Goal: Information Seeking & Learning: Learn about a topic

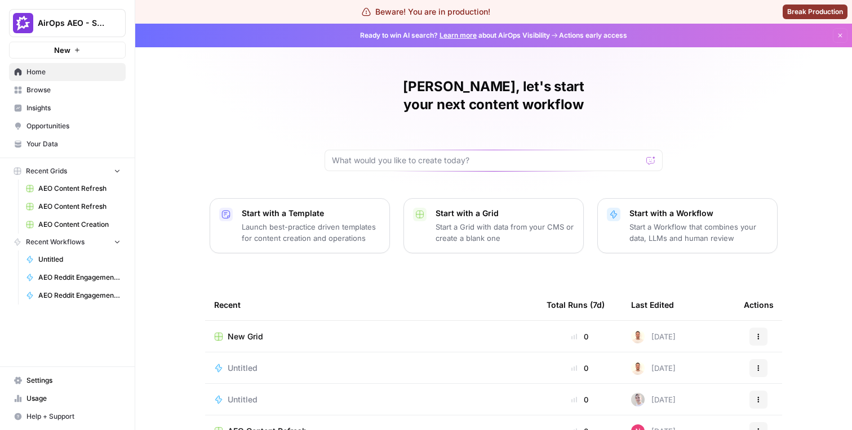
click at [90, 88] on span "Browse" at bounding box center [73, 90] width 94 height 10
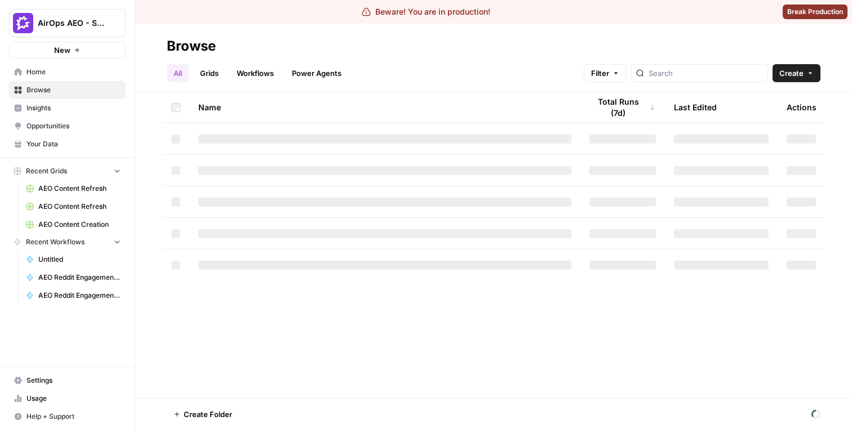
click at [83, 106] on span "Insights" at bounding box center [73, 108] width 94 height 10
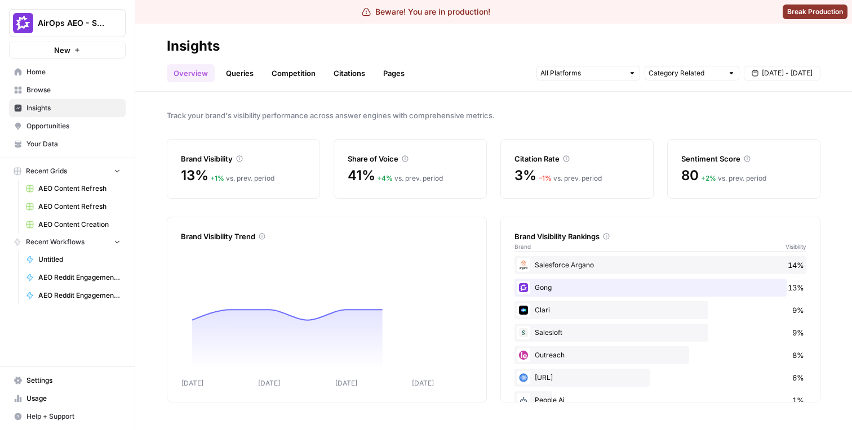
click at [650, 271] on div "Salesforce Argano 14%" at bounding box center [660, 265] width 292 height 18
click at [535, 291] on div "Gong 13%" at bounding box center [660, 288] width 292 height 18
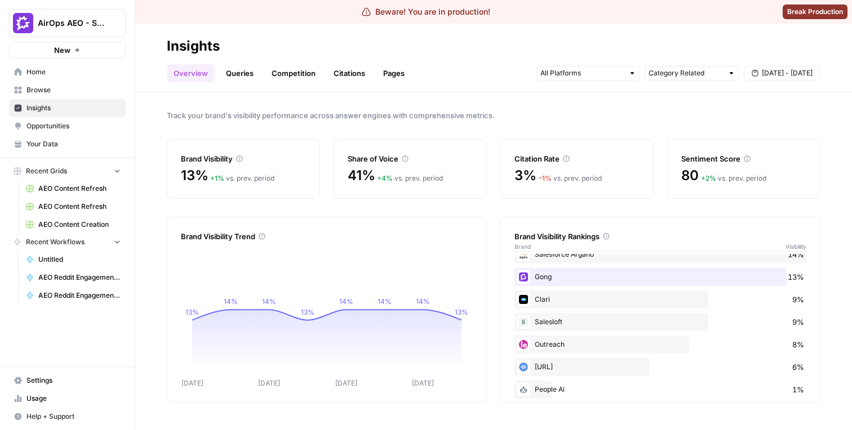
scroll to position [5, 0]
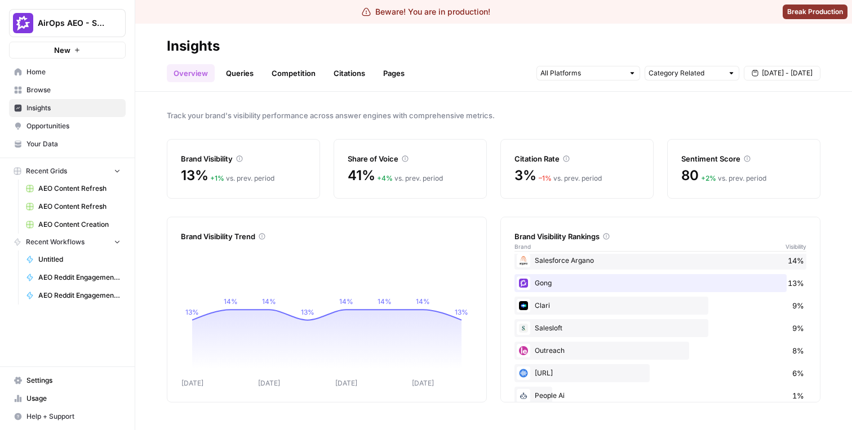
click at [255, 72] on link "Queries" at bounding box center [239, 73] width 41 height 18
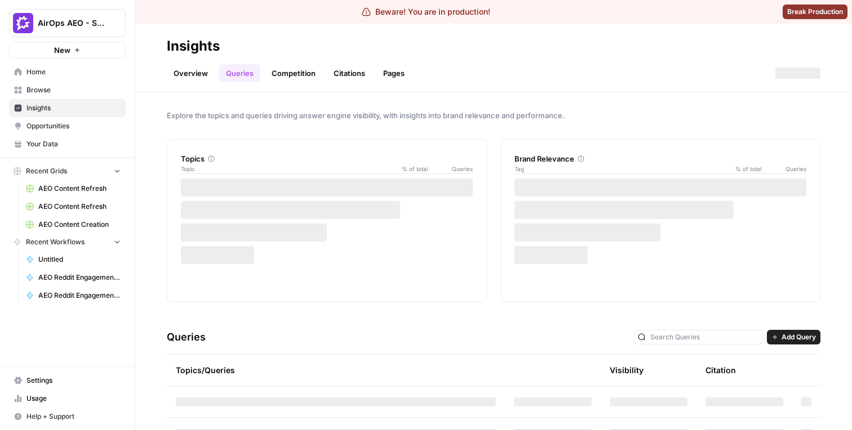
click at [529, 158] on div "Brand Relevance" at bounding box center [660, 158] width 292 height 11
drag, startPoint x: 529, startPoint y: 158, endPoint x: 551, endPoint y: 158, distance: 22.0
click at [550, 158] on div "Brand Relevance" at bounding box center [660, 158] width 292 height 11
copy div "Brand Relevance"
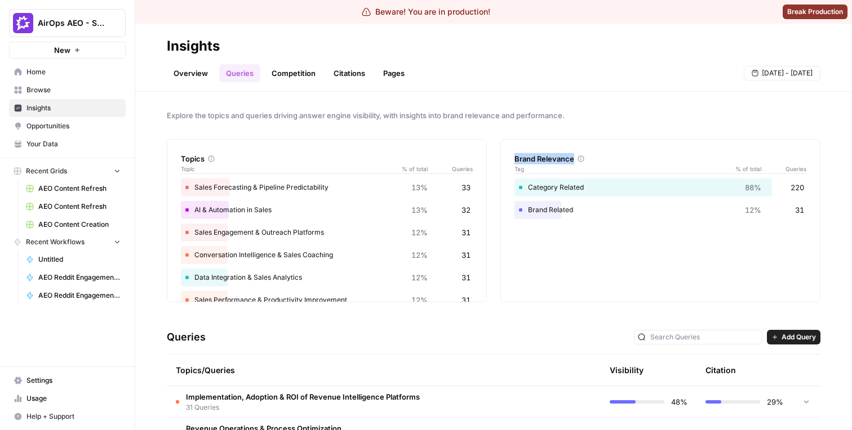
click at [766, 68] on button "[DATE] - [DATE]" at bounding box center [782, 73] width 77 height 15
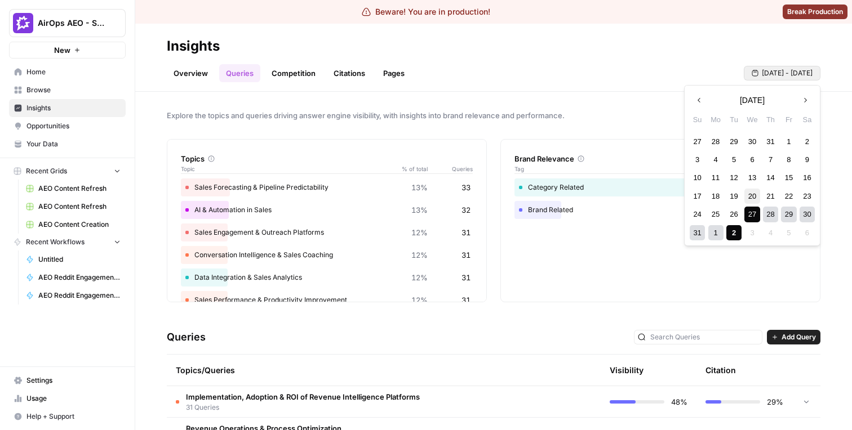
click at [749, 197] on div "20" at bounding box center [751, 196] width 15 height 15
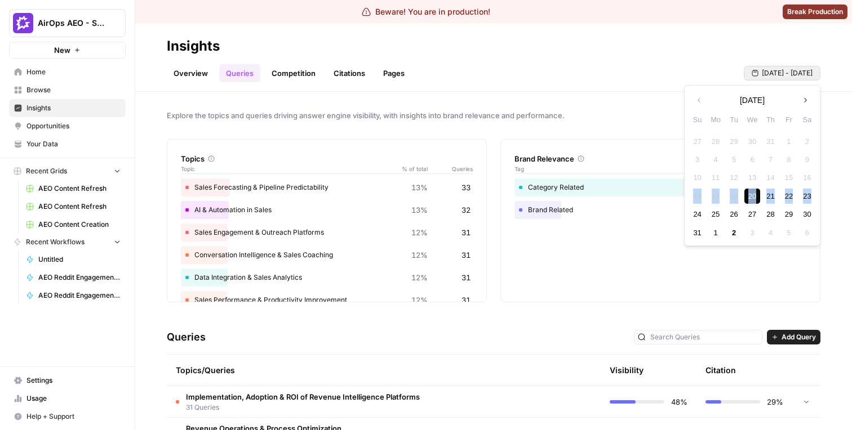
click at [749, 197] on div "20" at bounding box center [751, 196] width 15 height 15
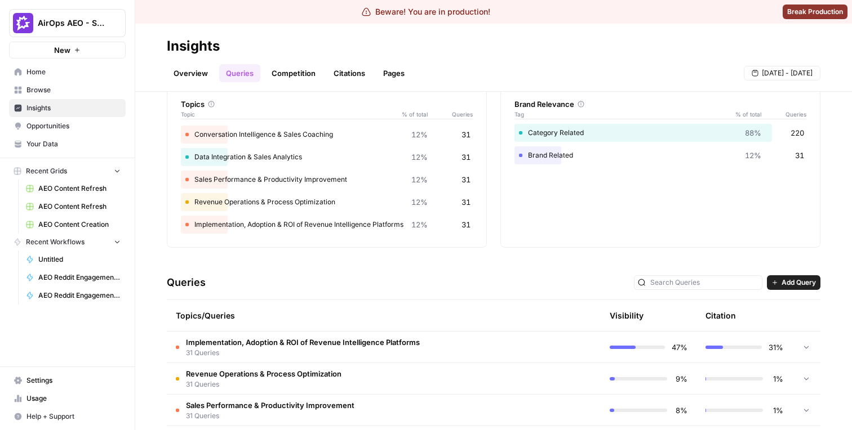
scroll to position [91, 0]
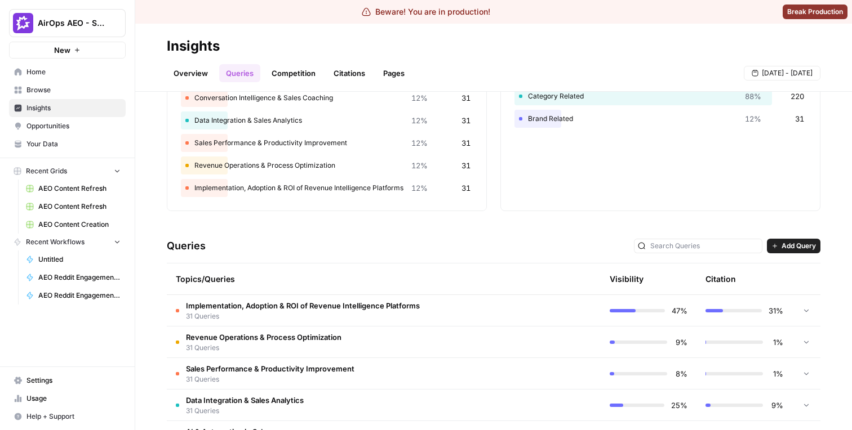
click at [310, 295] on td "Implementation, Adoption & ROI of Revenue Intelligence Platforms 31 Queries" at bounding box center [336, 310] width 338 height 31
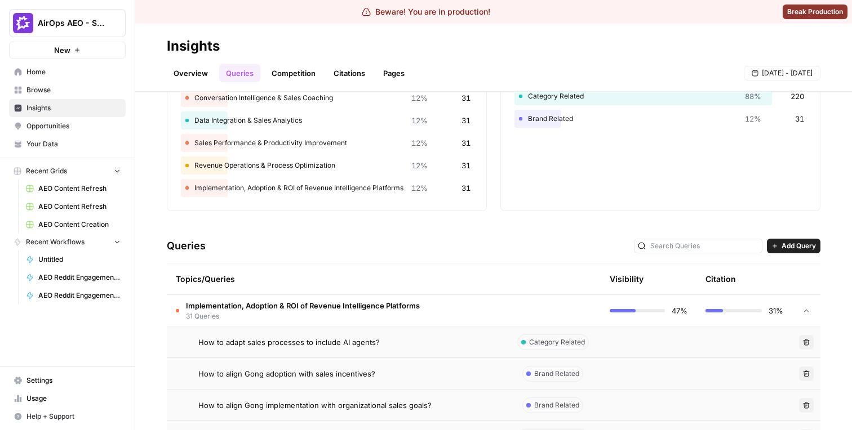
click at [284, 336] on td "How to adapt sales processes to include AI agents?" at bounding box center [336, 342] width 338 height 31
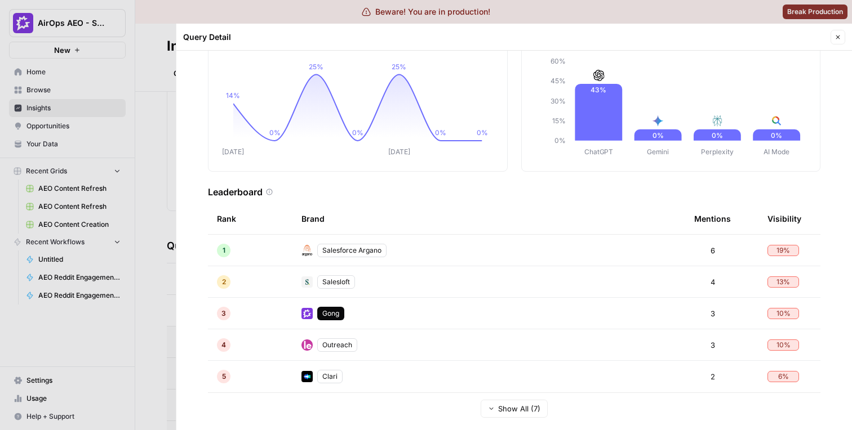
scroll to position [78, 0]
